Goal: Task Accomplishment & Management: Complete application form

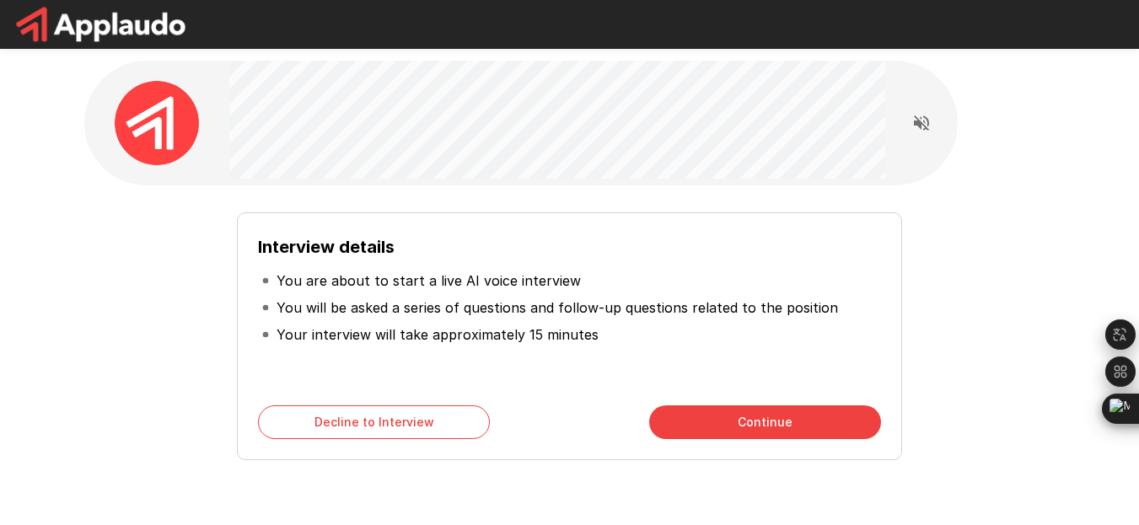
click at [153, 405] on div "Interview details You are about to start a live AI voice interview You will be …" at bounding box center [569, 329] width 957 height 261
drag, startPoint x: 330, startPoint y: 280, endPoint x: 467, endPoint y: 273, distance: 136.7
click at [428, 274] on p "You are about to start a live AI voice interview" at bounding box center [428, 281] width 304 height 20
click at [488, 275] on p "You are about to start a live AI voice interview" at bounding box center [428, 281] width 304 height 20
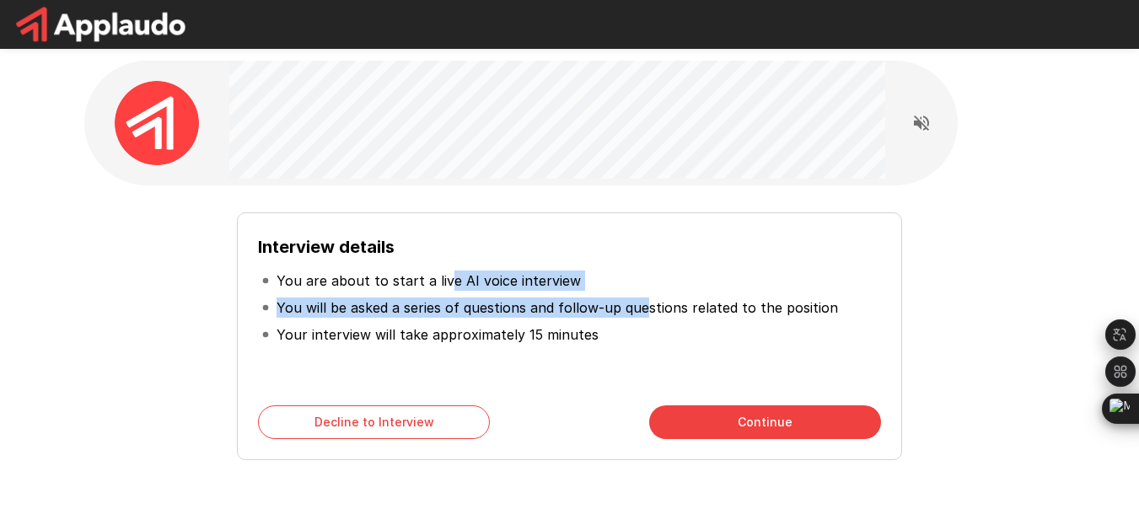
drag, startPoint x: 445, startPoint y: 286, endPoint x: 641, endPoint y: 303, distance: 197.2
click at [641, 303] on ul "You are about to start a live AI voice interview You will be asked a series of …" at bounding box center [569, 307] width 622 height 94
click at [463, 281] on p "You are about to start a live AI voice interview" at bounding box center [428, 281] width 304 height 20
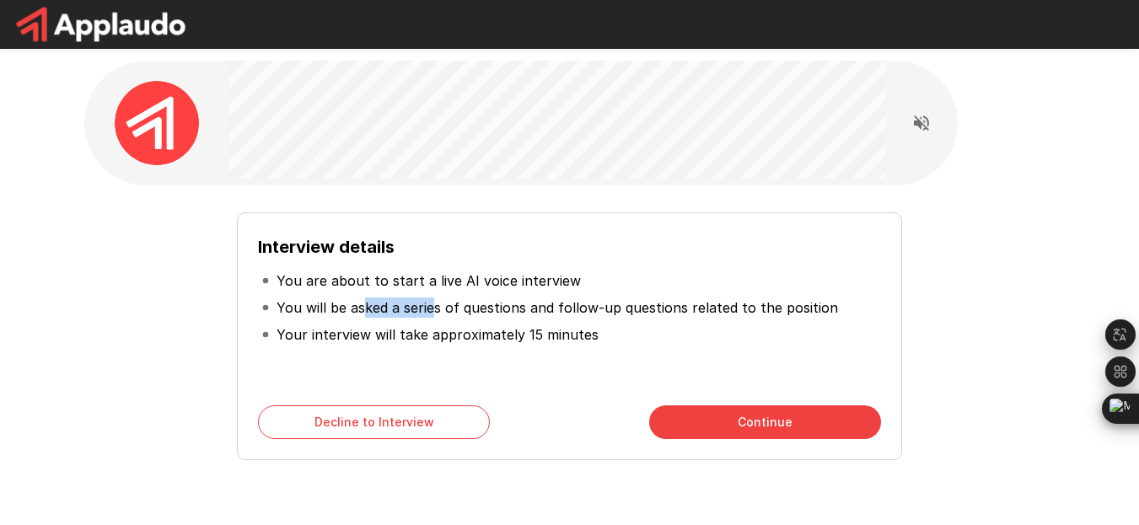
drag, startPoint x: 403, startPoint y: 318, endPoint x: 460, endPoint y: 309, distance: 57.9
click at [437, 314] on p "You will be asked a series of questions and follow-up questions related to the …" at bounding box center [556, 308] width 561 height 20
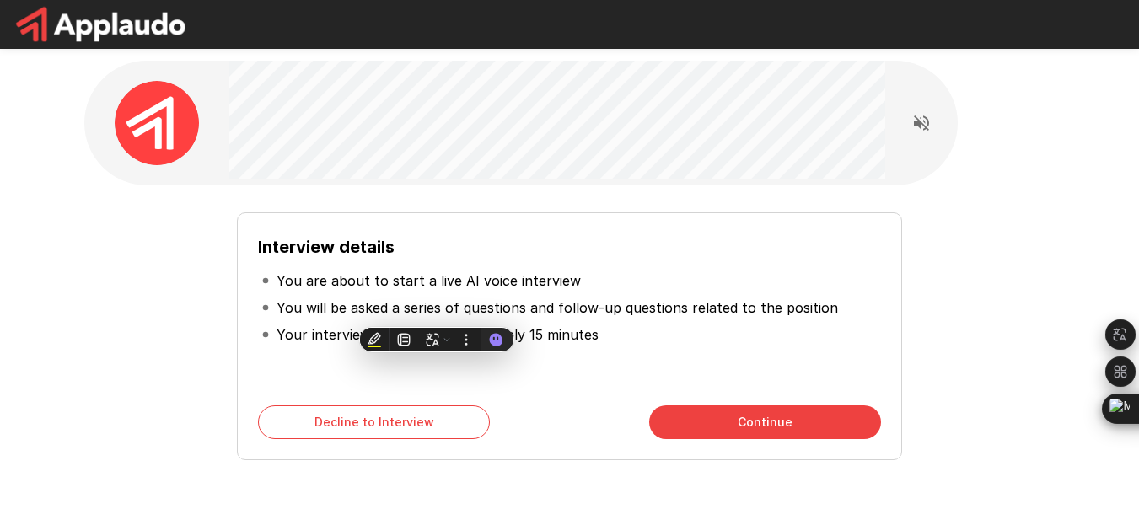
click at [466, 309] on p "You will be asked a series of questions and follow-up questions related to the …" at bounding box center [556, 308] width 561 height 20
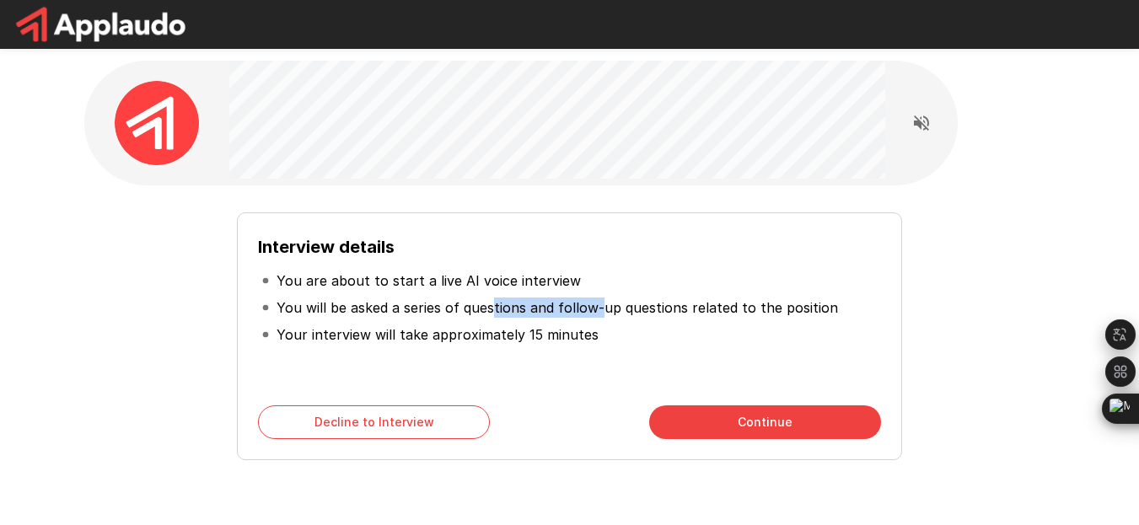
drag, startPoint x: 501, startPoint y: 309, endPoint x: 600, endPoint y: 309, distance: 98.6
click at [600, 309] on p "You will be asked a series of questions and follow-up questions related to the …" at bounding box center [556, 308] width 561 height 20
drag, startPoint x: 630, startPoint y: 303, endPoint x: 644, endPoint y: 303, distance: 13.5
click at [638, 303] on p "You will be asked a series of questions and follow-up questions related to the …" at bounding box center [556, 308] width 561 height 20
click at [717, 307] on p "You will be asked a series of questions and follow-up questions related to the …" at bounding box center [556, 308] width 561 height 20
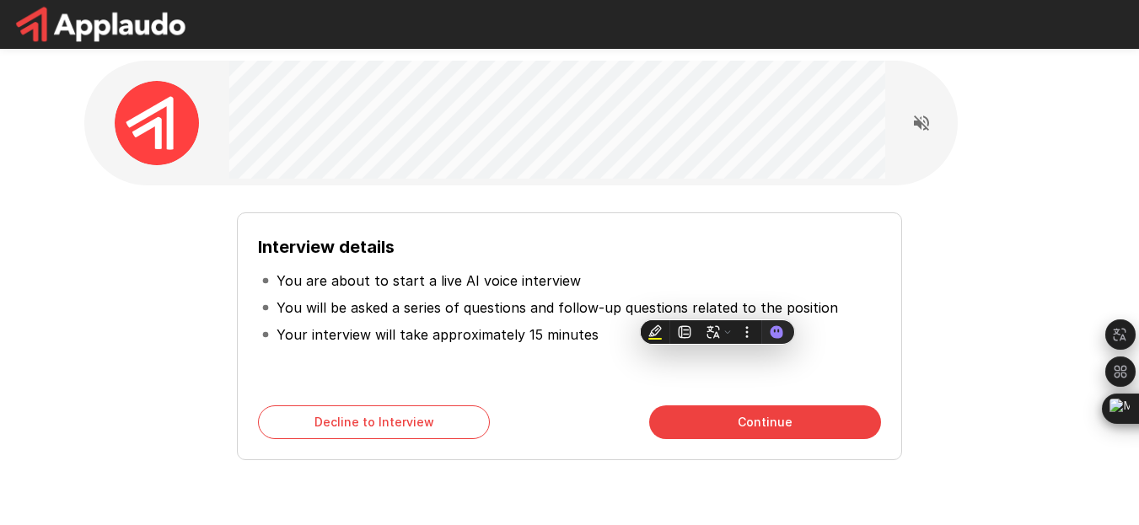
click at [745, 309] on p "You will be asked a series of questions and follow-up questions related to the …" at bounding box center [556, 308] width 561 height 20
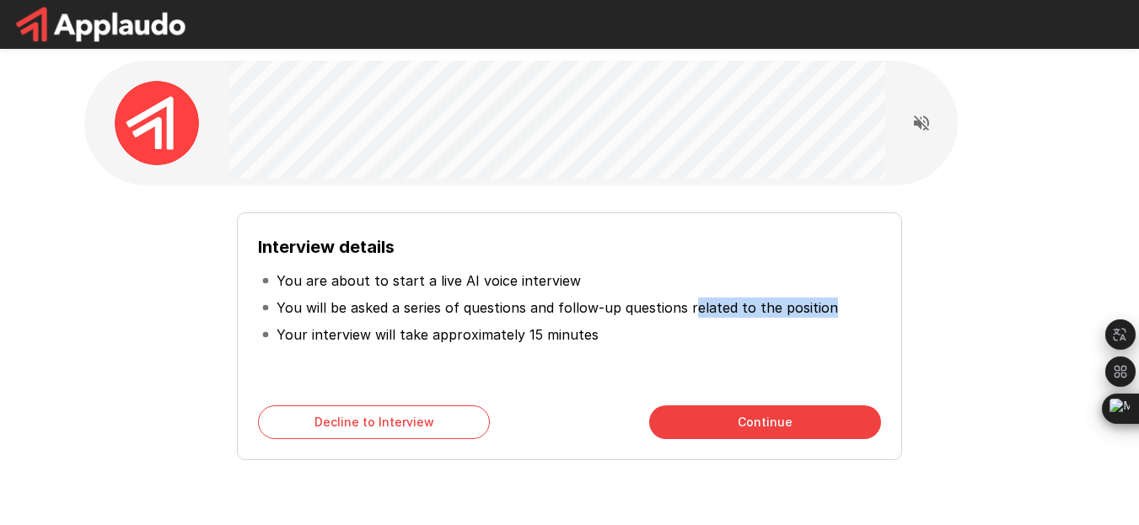
drag, startPoint x: 692, startPoint y: 308, endPoint x: 839, endPoint y: 308, distance: 146.6
click at [839, 308] on li "You will be asked a series of questions and follow-up questions related to the …" at bounding box center [569, 307] width 622 height 27
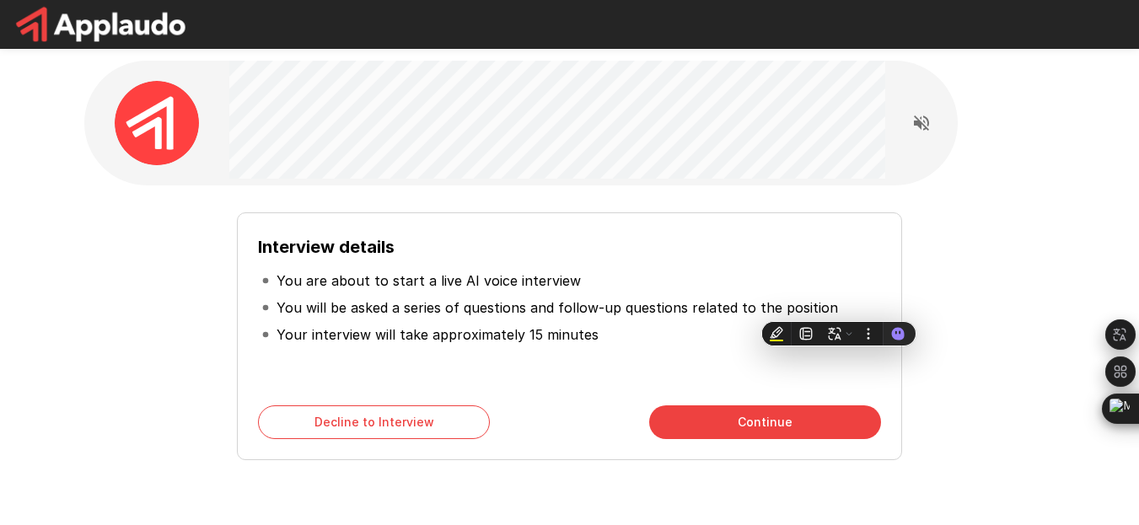
click at [485, 291] on li "You are about to start a live AI voice interview" at bounding box center [569, 280] width 622 height 27
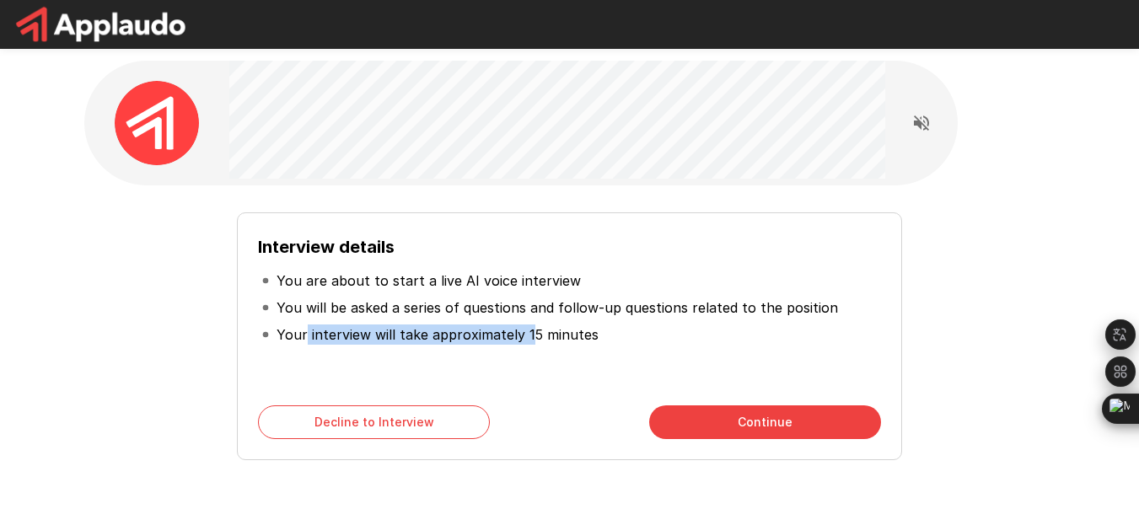
click at [529, 339] on p "Your interview will take approximately 15 minutes" at bounding box center [437, 334] width 322 height 20
click at [417, 339] on p "Your interview will take approximately 15 minutes" at bounding box center [437, 334] width 322 height 20
drag, startPoint x: 445, startPoint y: 334, endPoint x: 603, endPoint y: 334, distance: 157.6
click at [626, 334] on li "Your interview will take approximately 15 minutes" at bounding box center [569, 334] width 622 height 27
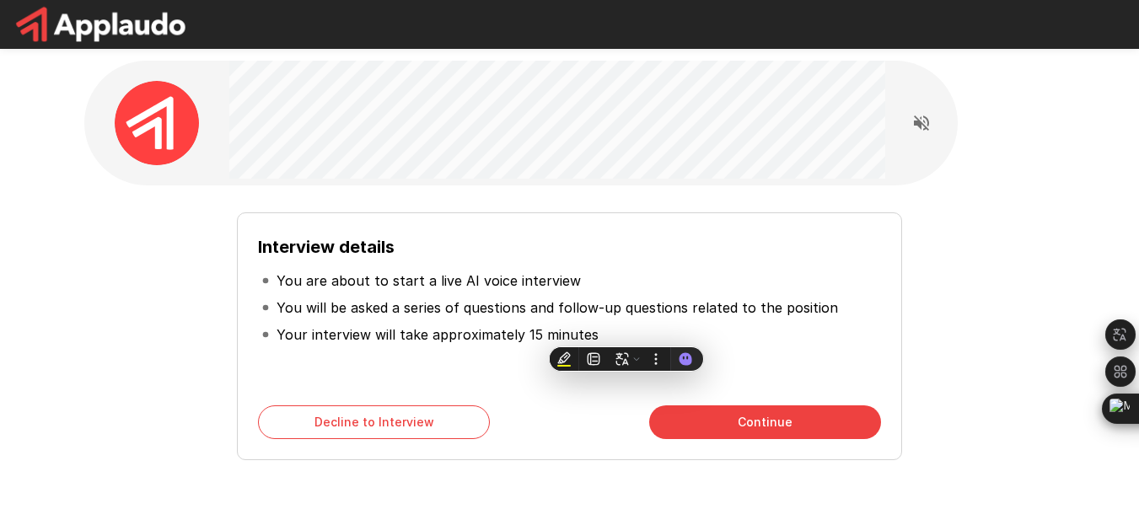
click at [420, 324] on p "Your interview will take approximately 15 minutes" at bounding box center [437, 334] width 322 height 20
